Goal: Check status: Check status

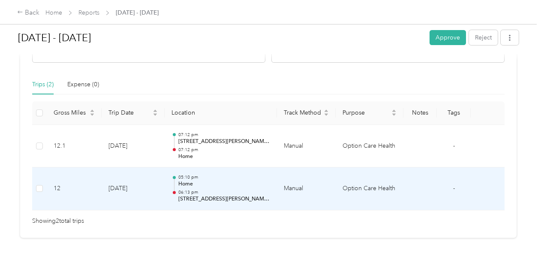
scroll to position [171, 0]
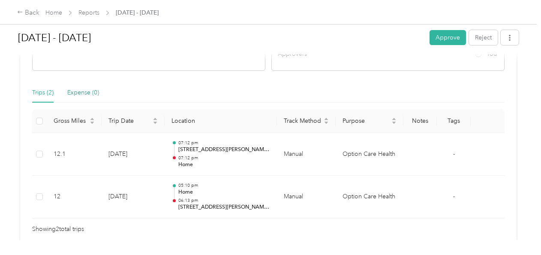
click at [82, 93] on div "Expense (0)" at bounding box center [83, 92] width 32 height 9
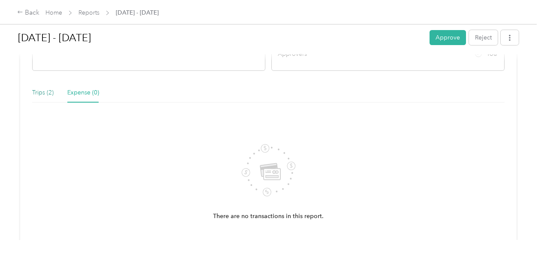
click at [41, 96] on div "Trips (2)" at bounding box center [42, 92] width 21 height 9
